Goal: Task Accomplishment & Management: Manage account settings

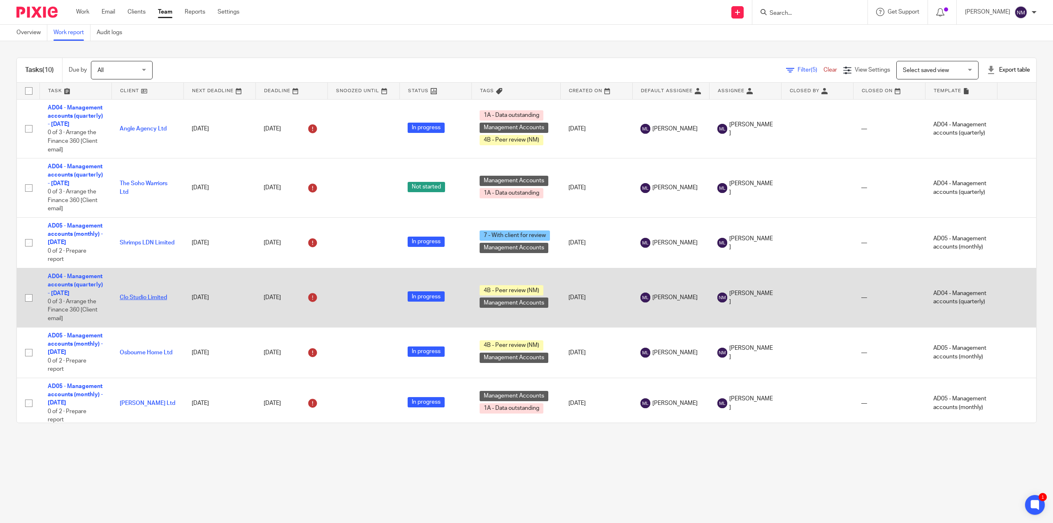
click at [127, 295] on link "Clo Studio Limited" at bounding box center [143, 297] width 47 height 6
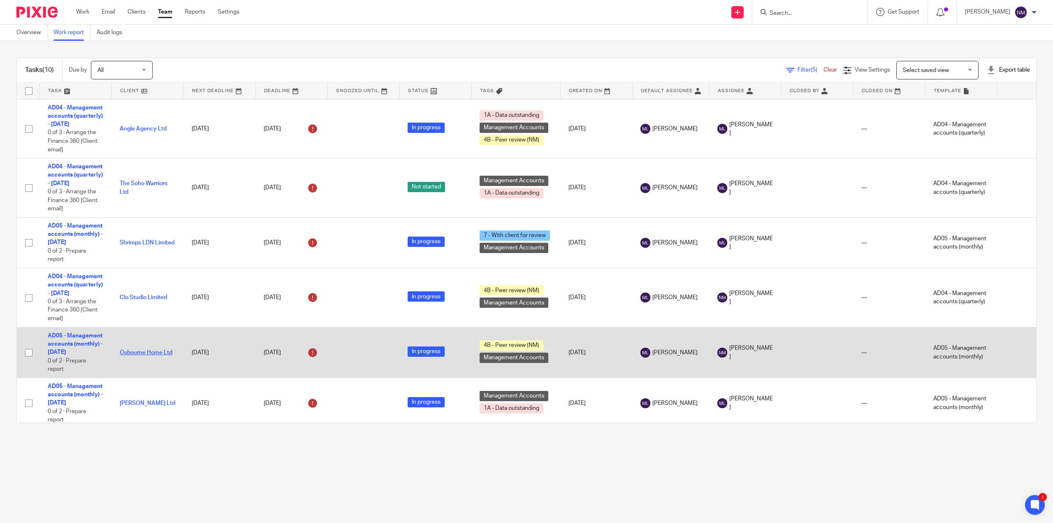
click at [159, 350] on link "Osbourne Home Ltd" at bounding box center [146, 352] width 53 height 6
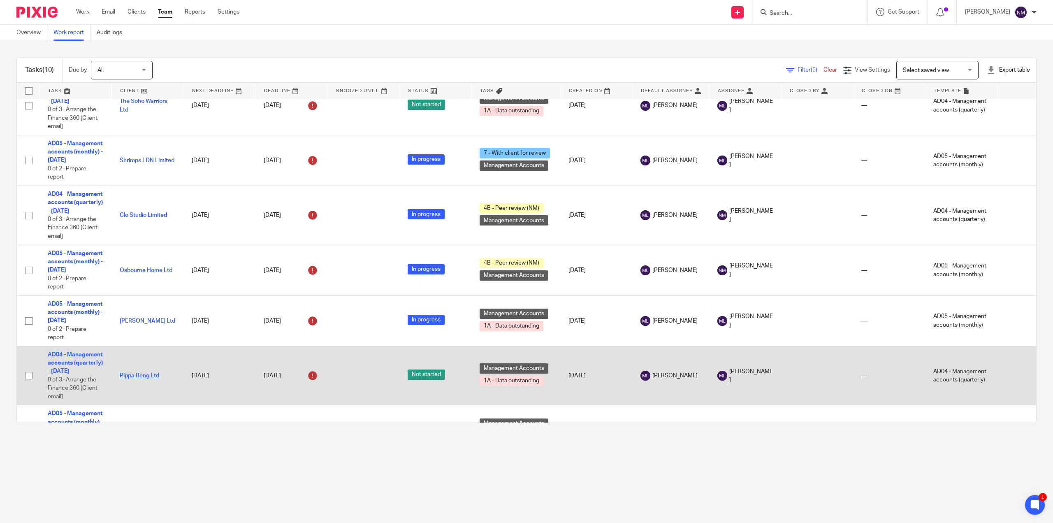
scroll to position [164, 0]
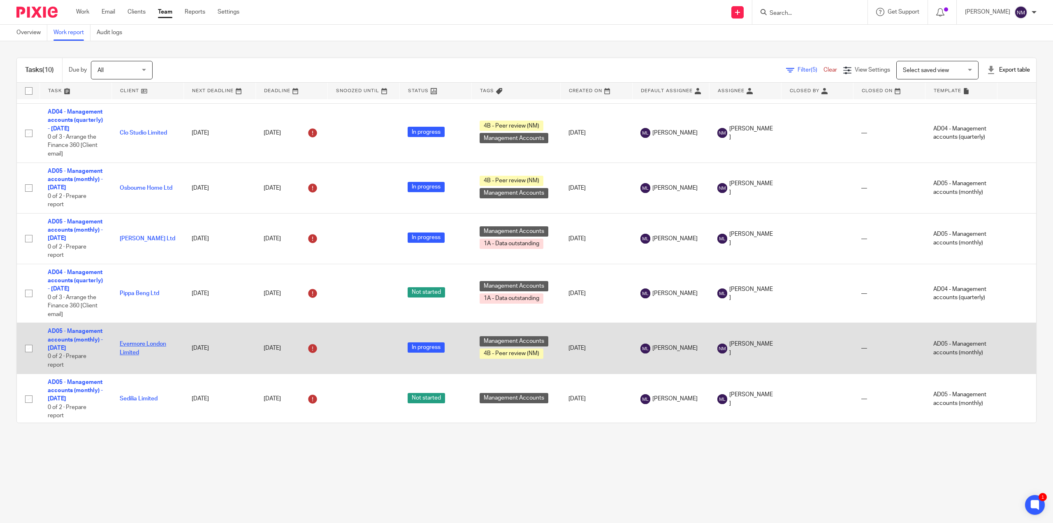
click at [128, 352] on link "Evermore London Limited" at bounding box center [143, 348] width 46 height 14
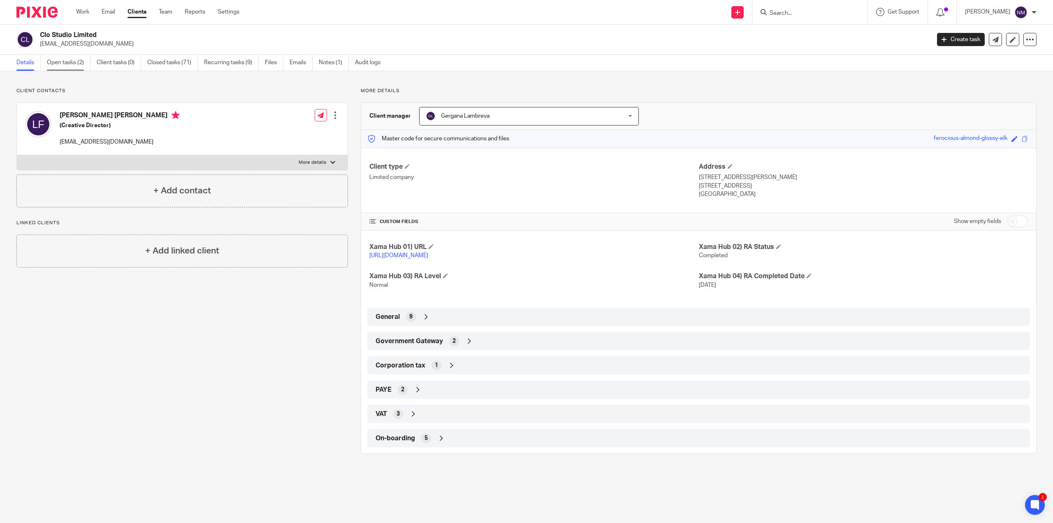
click at [73, 65] on link "Open tasks (2)" at bounding box center [69, 63] width 44 height 16
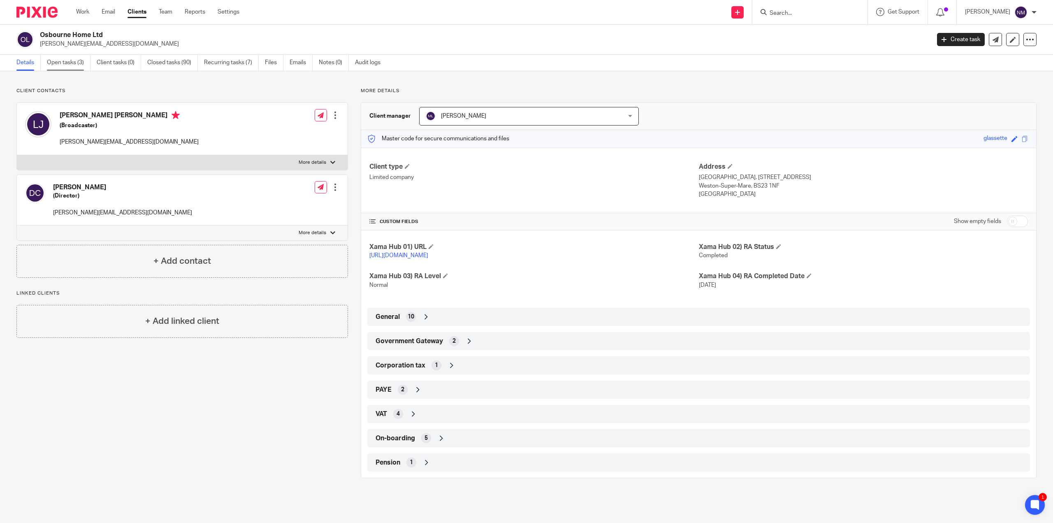
click at [53, 62] on link "Open tasks (3)" at bounding box center [69, 63] width 44 height 16
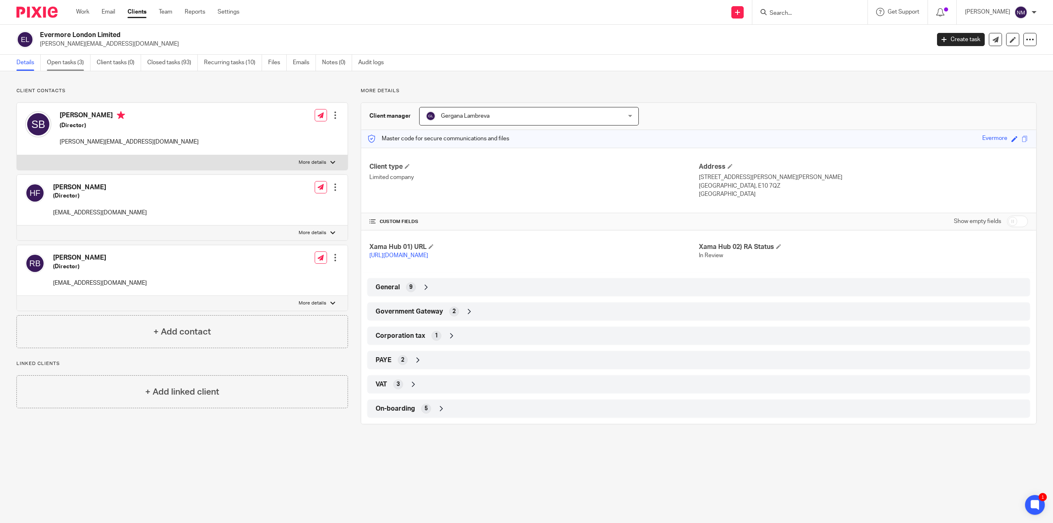
click at [67, 65] on link "Open tasks (3)" at bounding box center [69, 63] width 44 height 16
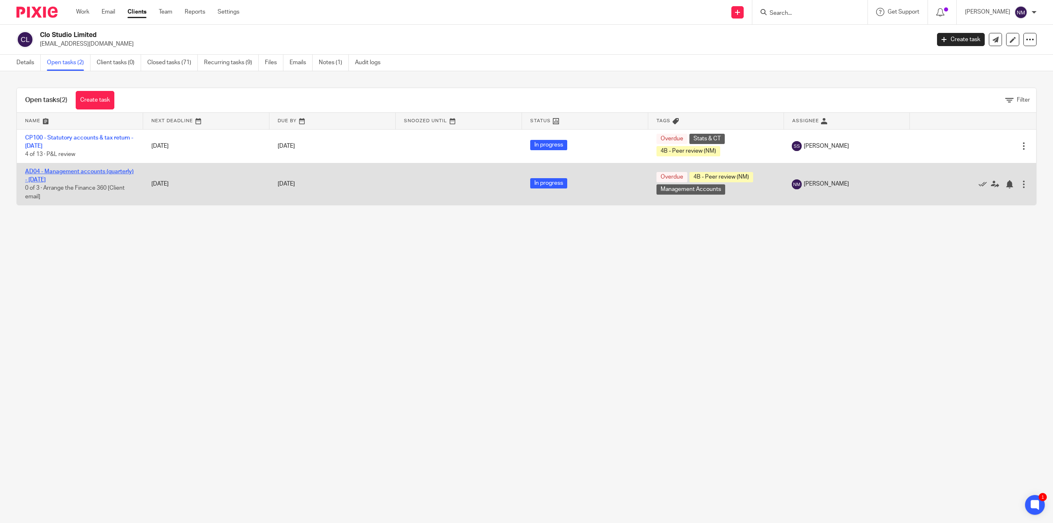
click at [62, 178] on link "AD04 - Management accounts (quarterly) - July 31, 2025" at bounding box center [79, 176] width 109 height 14
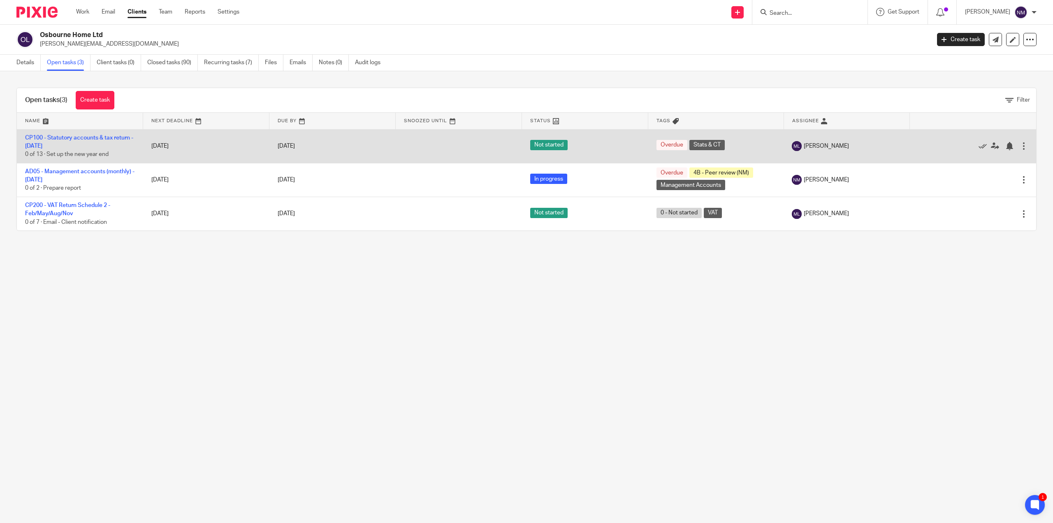
drag, startPoint x: 57, startPoint y: 176, endPoint x: 118, endPoint y: 150, distance: 66.3
click at [57, 176] on link "AD05 - Management accounts (monthly) - [DATE]" at bounding box center [79, 176] width 109 height 14
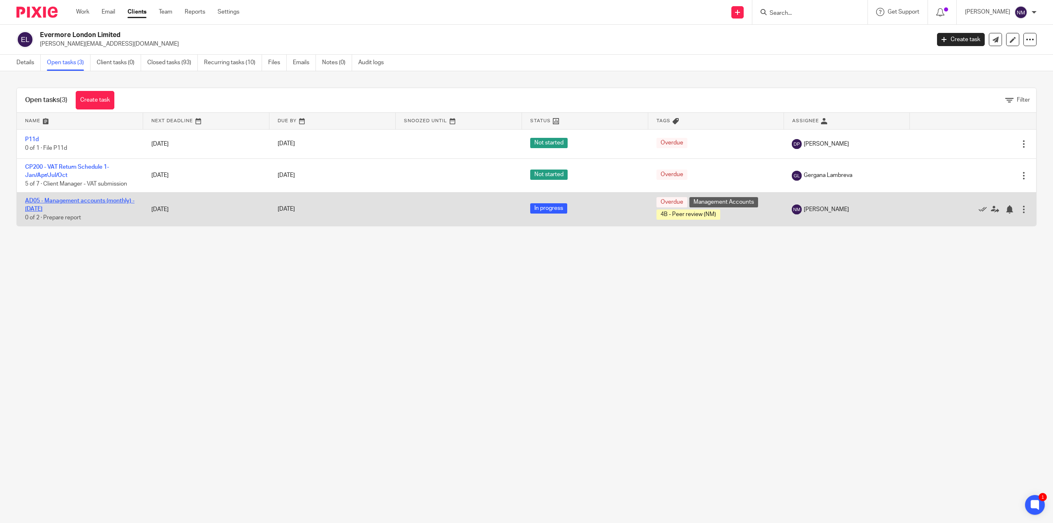
click at [48, 201] on link "AD05 - Management accounts (monthly) - [DATE]" at bounding box center [79, 205] width 109 height 14
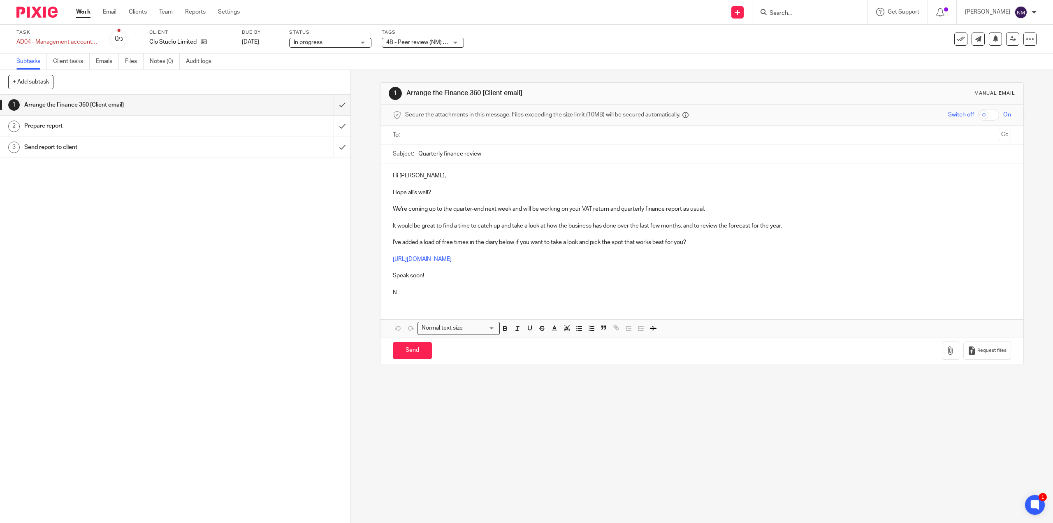
click at [417, 44] on span "4B - Peer review (NM) + 1" at bounding box center [418, 42] width 65 height 6
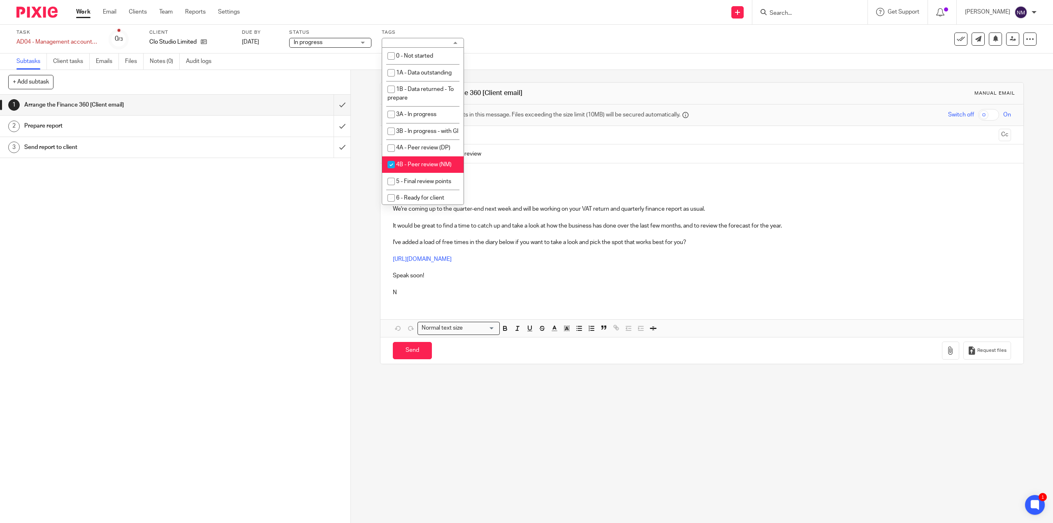
click at [408, 167] on span "4B - Peer review (NM)" at bounding box center [424, 165] width 56 height 6
checkbox input "false"
click at [411, 184] on span "5 - Final review points" at bounding box center [423, 181] width 55 height 6
checkbox input "true"
click at [1006, 33] on link at bounding box center [1012, 38] width 13 height 13
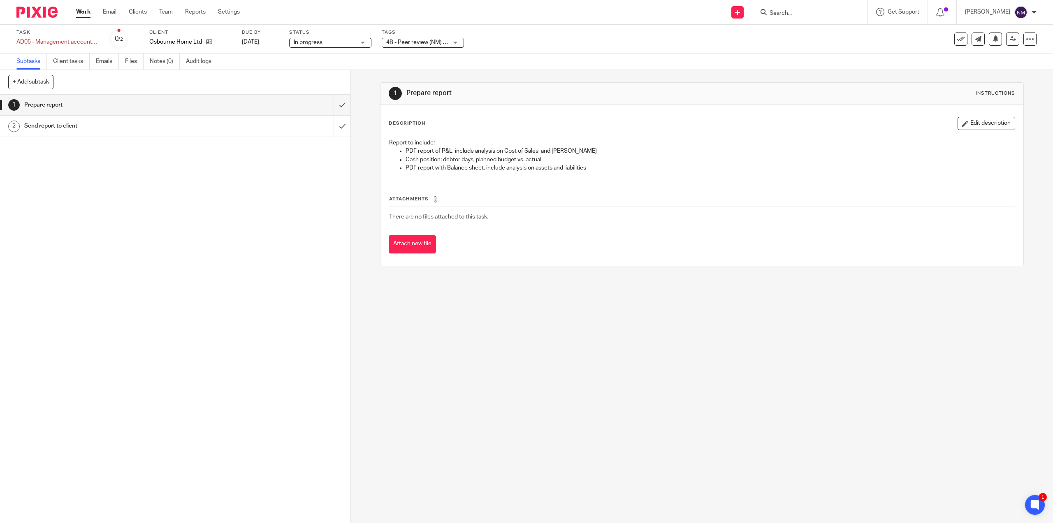
click at [408, 35] on label "Tags" at bounding box center [423, 32] width 82 height 7
click at [413, 45] on span "4B - Peer review (NM) + 1" at bounding box center [417, 42] width 62 height 9
click at [416, 167] on span "4B - Peer review (NM)" at bounding box center [424, 165] width 56 height 6
checkbox input "false"
click at [419, 184] on span "5 - Final review points" at bounding box center [423, 181] width 55 height 6
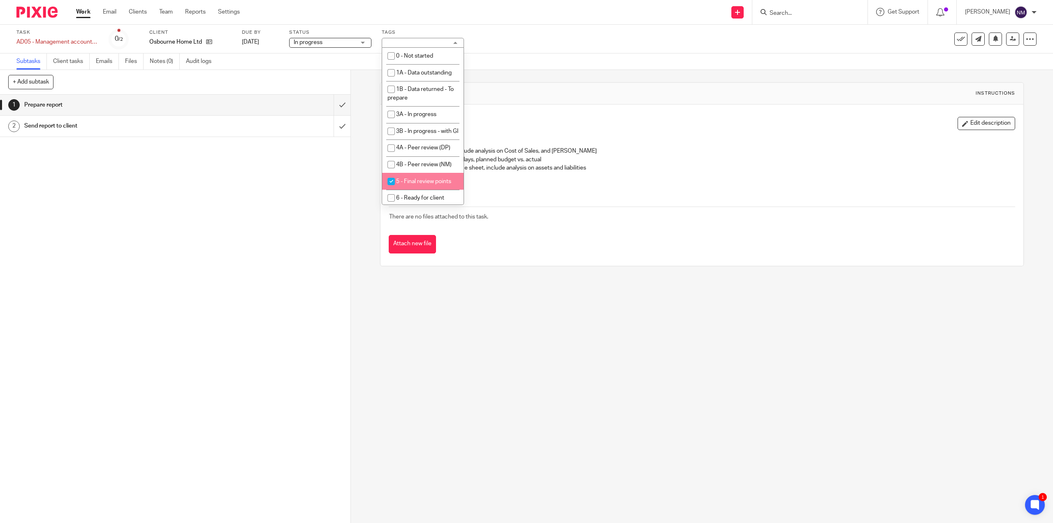
checkbox input "true"
click at [1006, 35] on link at bounding box center [1012, 38] width 13 height 13
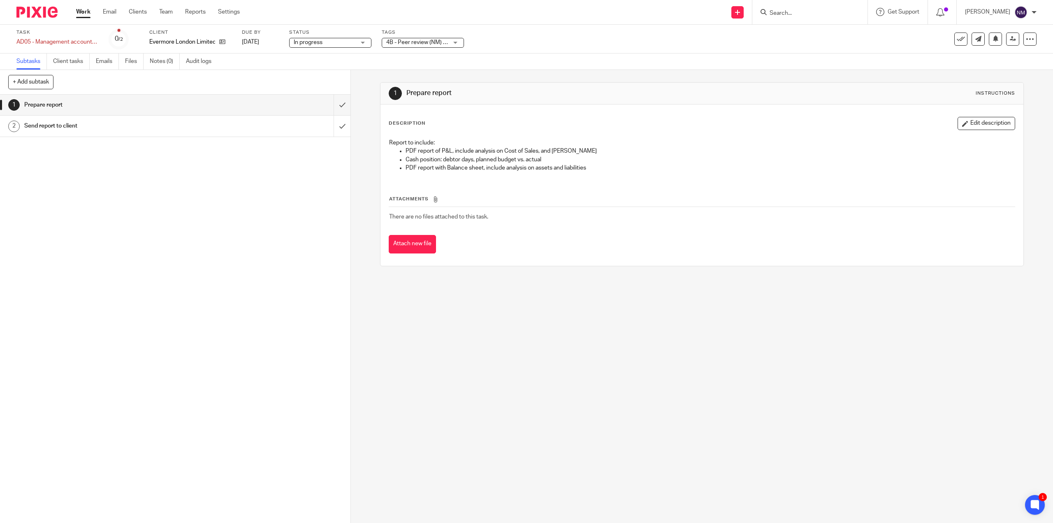
click at [424, 46] on span "4B - Peer review (NM) + 1" at bounding box center [417, 42] width 62 height 9
click at [404, 167] on span "4B - Peer review (NM)" at bounding box center [424, 165] width 56 height 6
checkbox input "false"
click at [409, 184] on span "5 - Final review points" at bounding box center [423, 181] width 55 height 6
checkbox input "true"
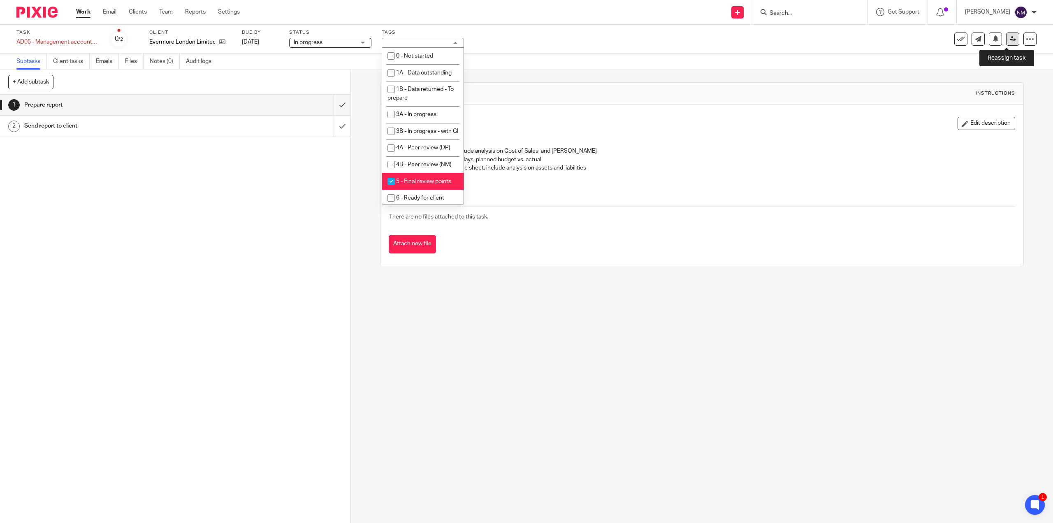
click at [1009, 41] on icon at bounding box center [1012, 39] width 6 height 6
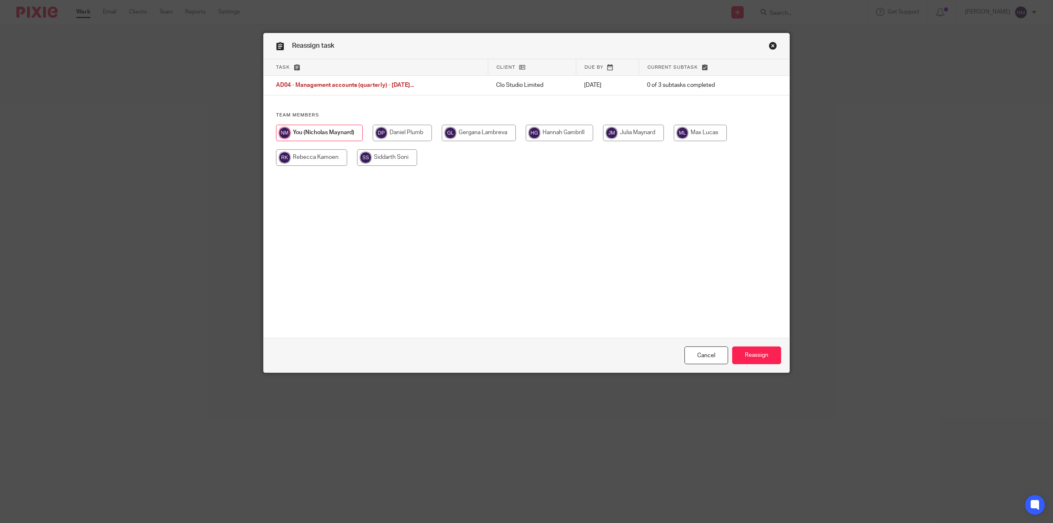
click at [700, 135] on input "radio" at bounding box center [699, 133] width 53 height 16
radio input "true"
click at [752, 354] on input "Reassign" at bounding box center [756, 355] width 49 height 18
click at [696, 131] on input "radio" at bounding box center [699, 133] width 53 height 16
radio input "true"
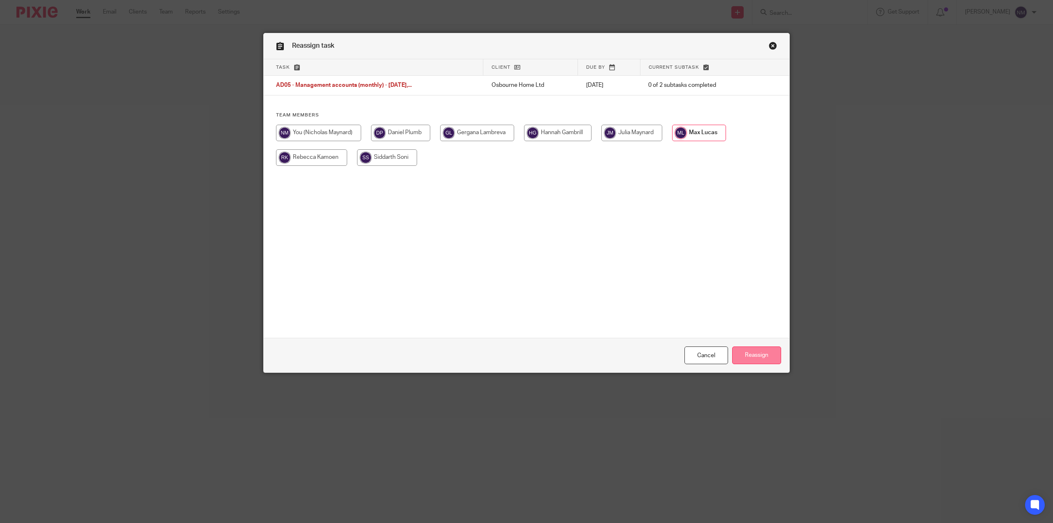
click at [754, 357] on input "Reassign" at bounding box center [756, 355] width 49 height 18
click at [713, 132] on input "radio" at bounding box center [699, 133] width 53 height 16
radio input "true"
click at [735, 359] on input "Reassign" at bounding box center [756, 355] width 49 height 18
